Goal: Ask a question

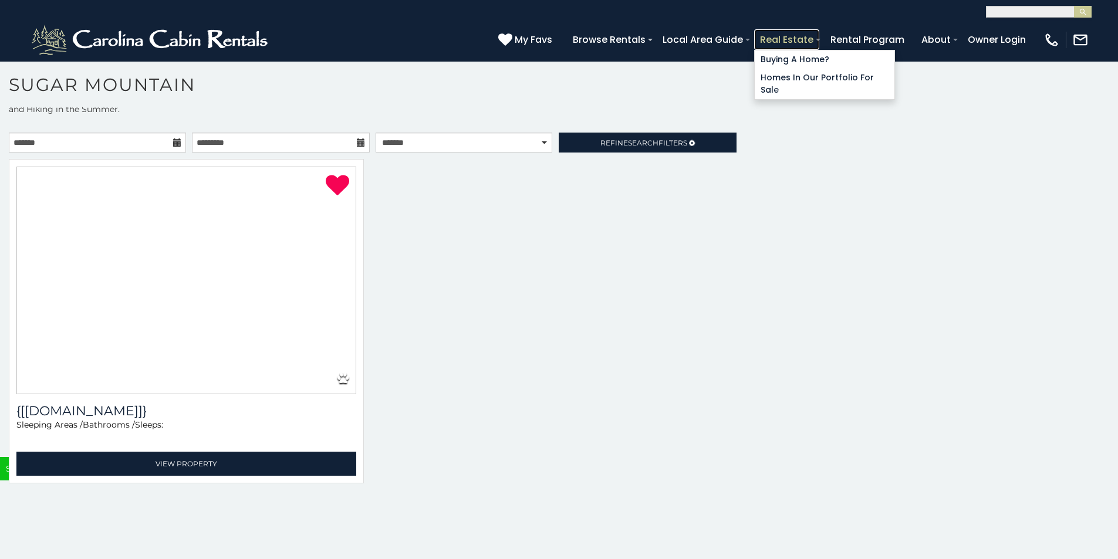
click at [819, 35] on link "Real Estate" at bounding box center [786, 39] width 65 height 21
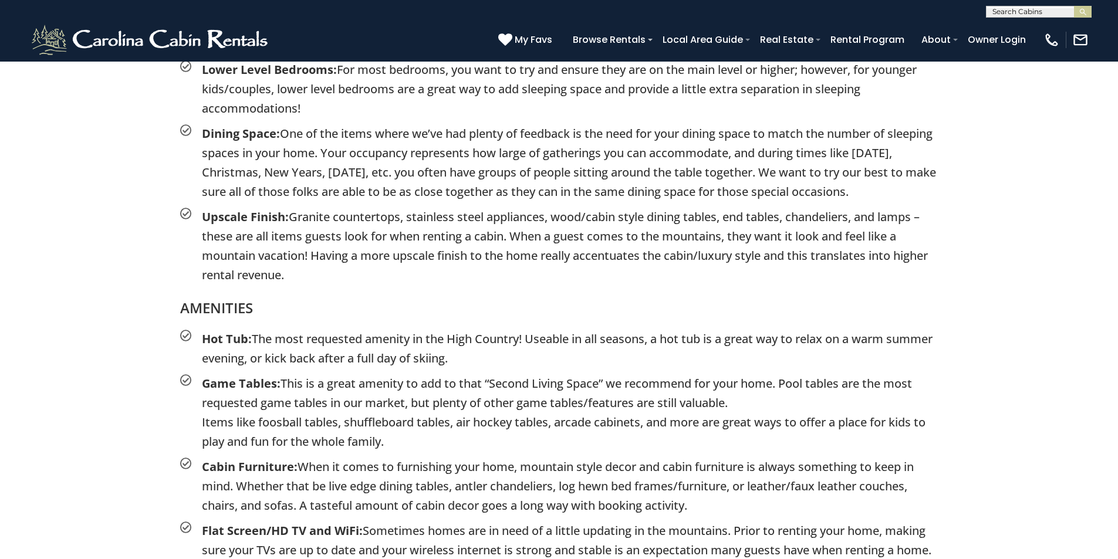
scroll to position [1803, 0]
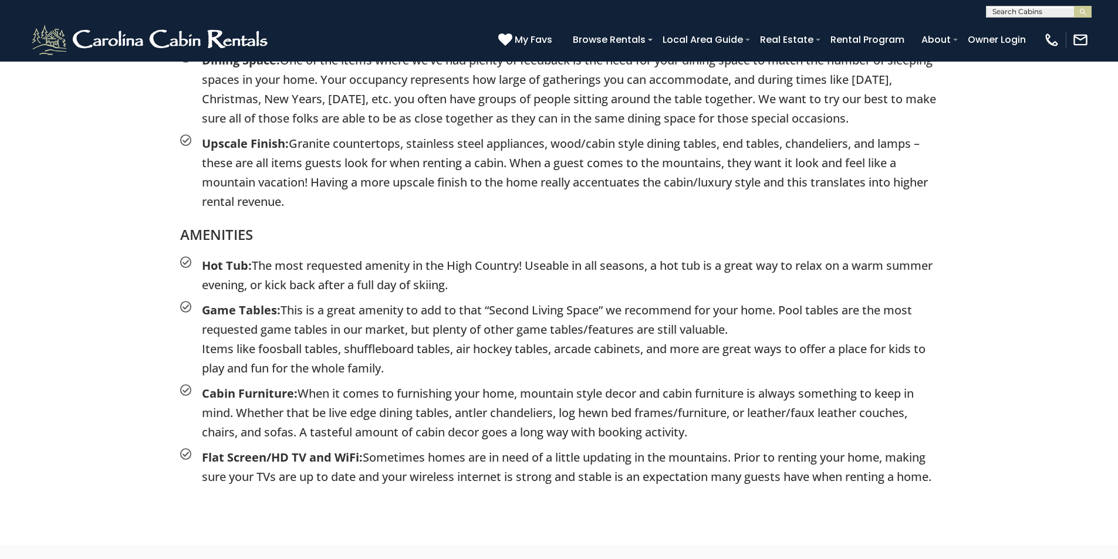
click at [1084, 18] on div "[PHONE_NUMBER] My Favs Browse Rentals Local Area Guide Activities & Attractions…" at bounding box center [559, 40] width 1118 height 44
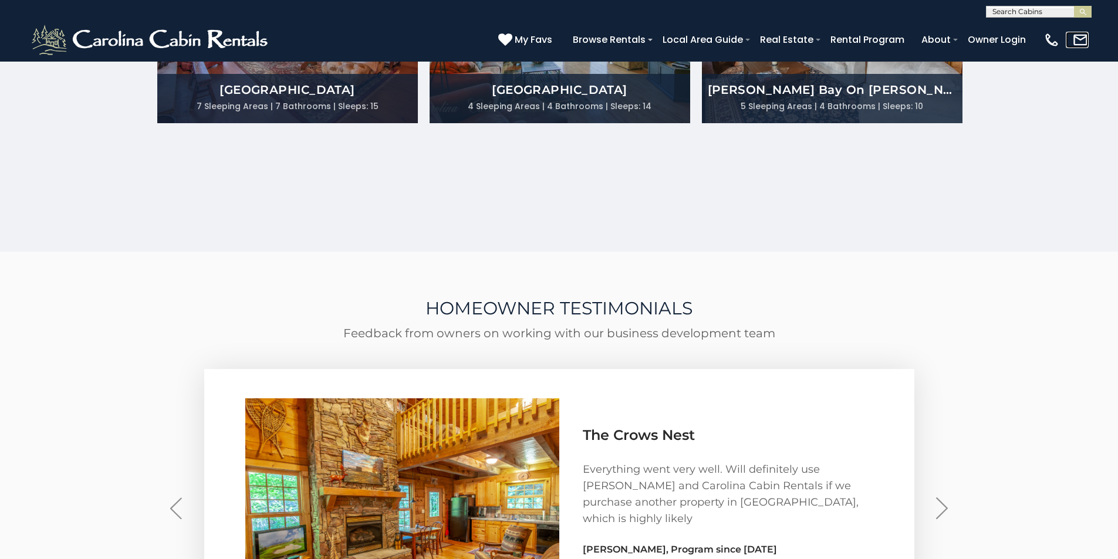
scroll to position [3270, 0]
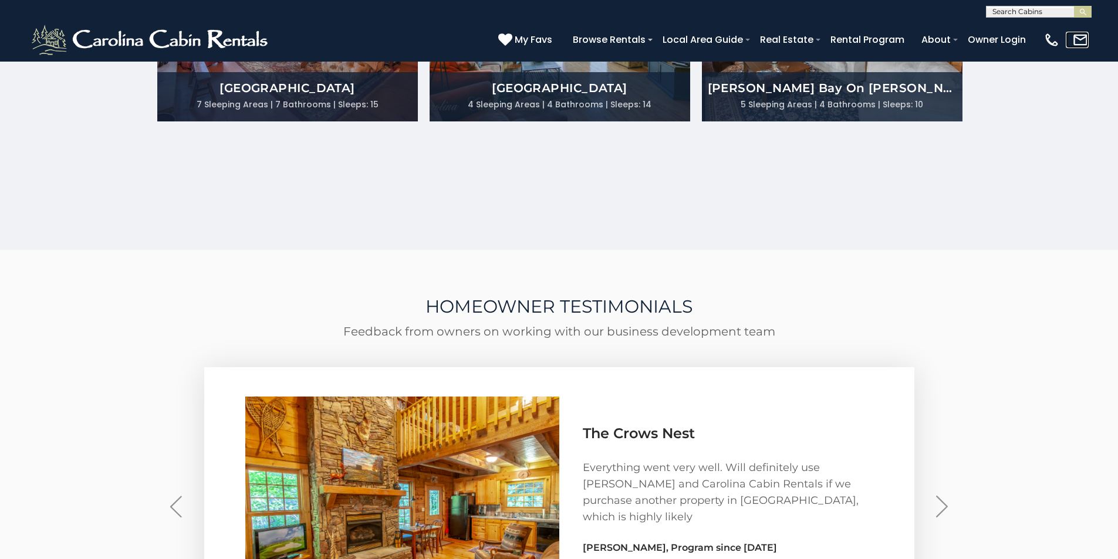
click at [1083, 40] on link at bounding box center [1077, 40] width 23 height 16
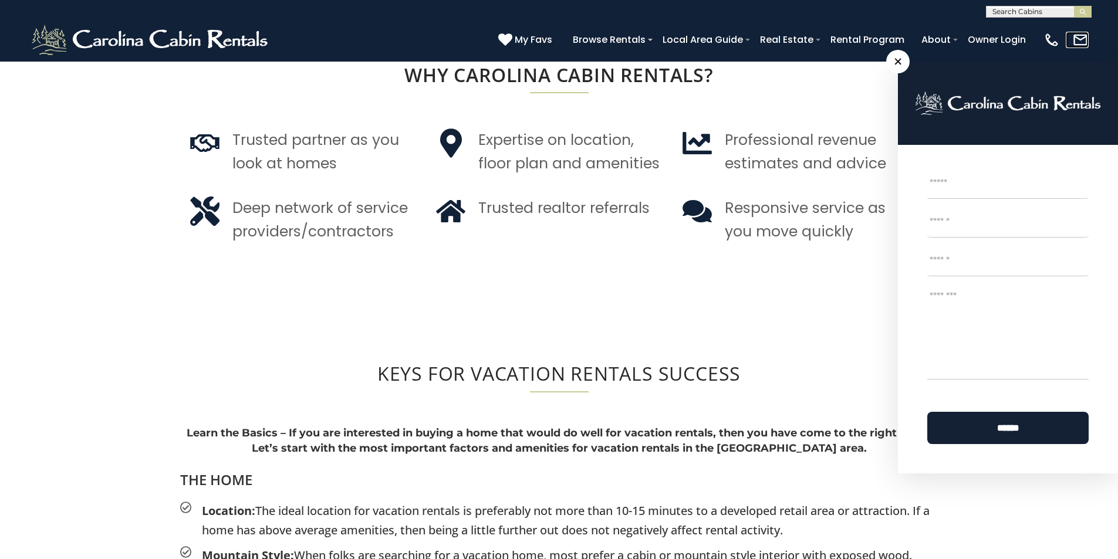
scroll to position [880, 0]
click at [944, 332] on textarea "Message *" at bounding box center [1007, 333] width 161 height 94
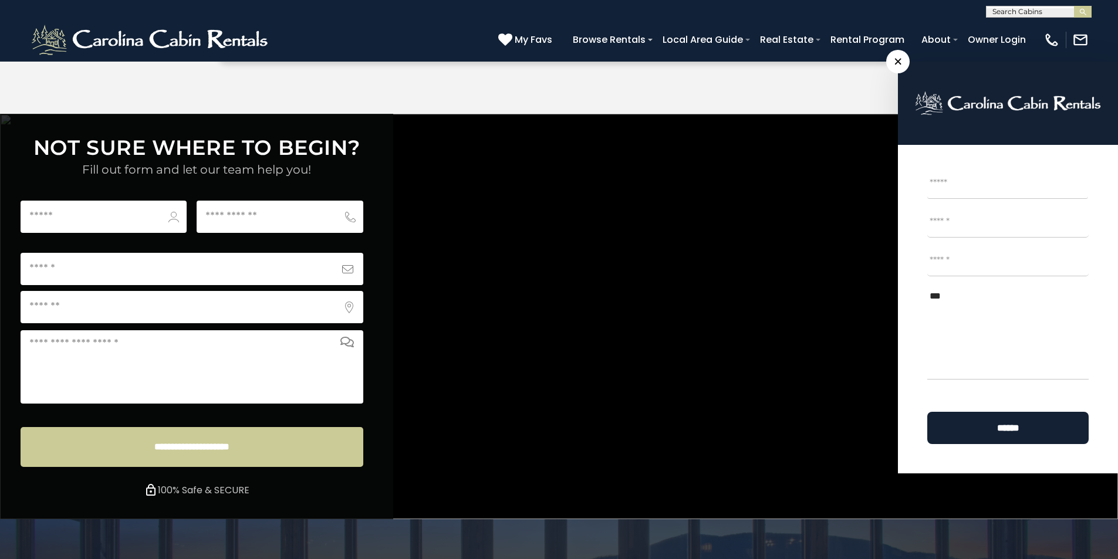
scroll to position [4370, 0]
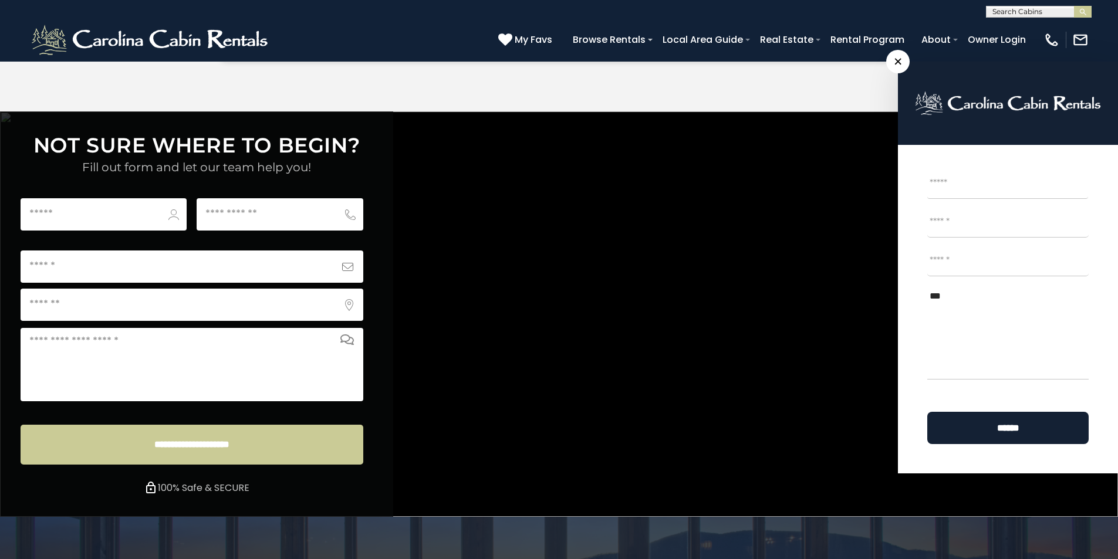
type textarea "***"
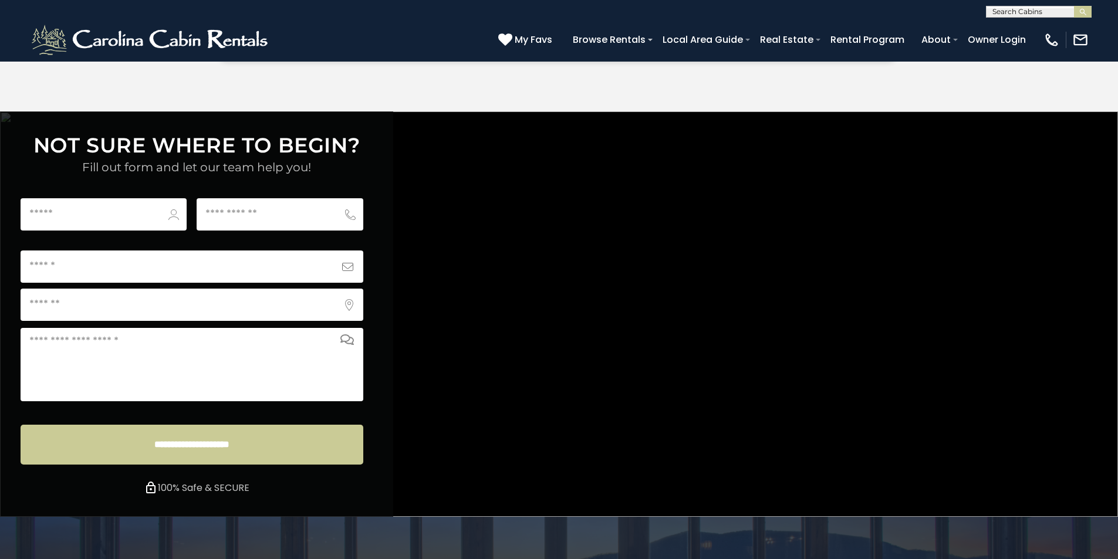
click at [819, 33] on link "Real Estate" at bounding box center [786, 39] width 65 height 21
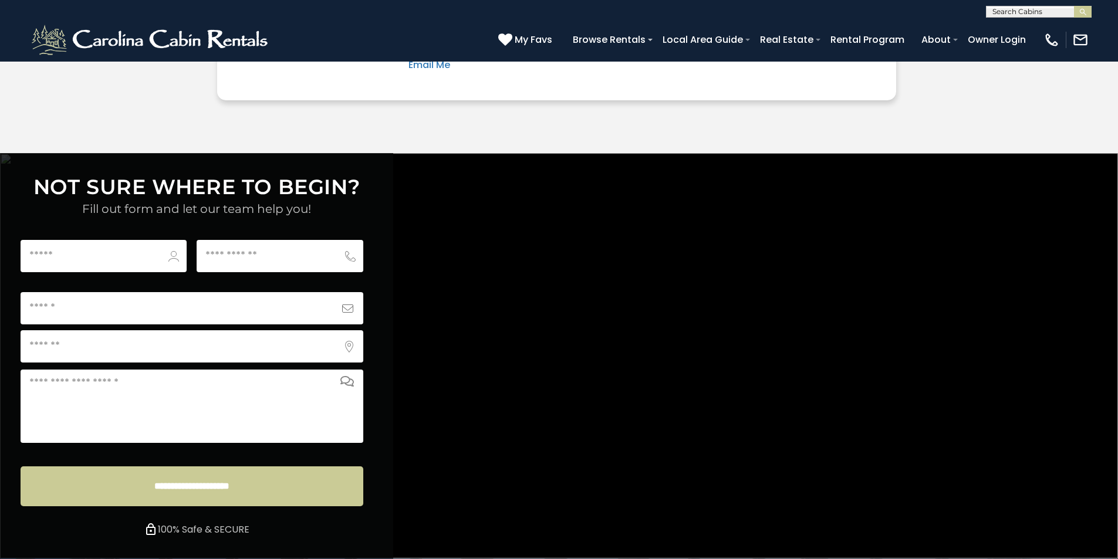
scroll to position [4370, 0]
